Goal: Information Seeking & Learning: Learn about a topic

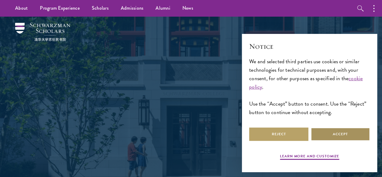
click at [325, 133] on button "Accept" at bounding box center [340, 134] width 59 height 14
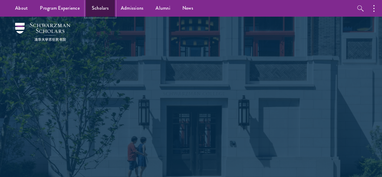
click at [94, 12] on link "Scholars" at bounding box center [100, 8] width 29 height 17
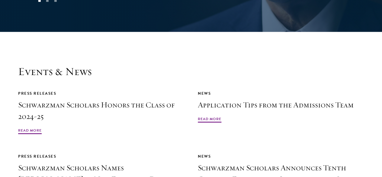
scroll to position [1277, 0]
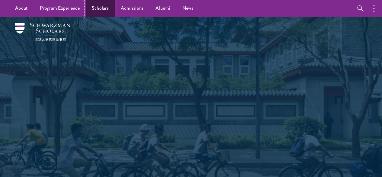
click at [99, 9] on link "Scholars" at bounding box center [100, 8] width 29 height 17
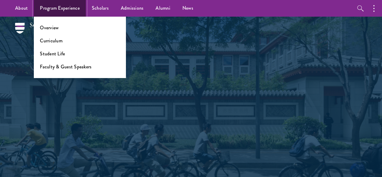
click at [68, 8] on link "Program Experience" at bounding box center [60, 8] width 52 height 17
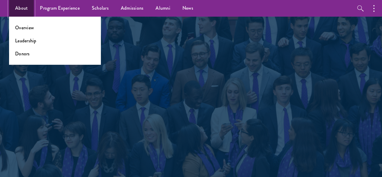
click at [21, 8] on link "About" at bounding box center [21, 8] width 25 height 17
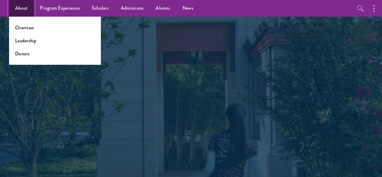
click at [21, 8] on link "About" at bounding box center [21, 8] width 25 height 17
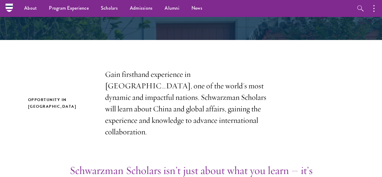
scroll to position [147, 0]
